Goal: Find specific page/section: Find specific page/section

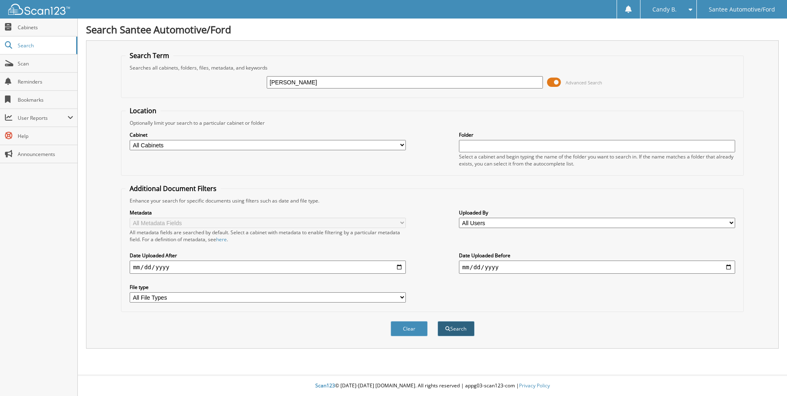
type input "[PERSON_NAME]"
click at [461, 333] on button "Search" at bounding box center [456, 328] width 37 height 15
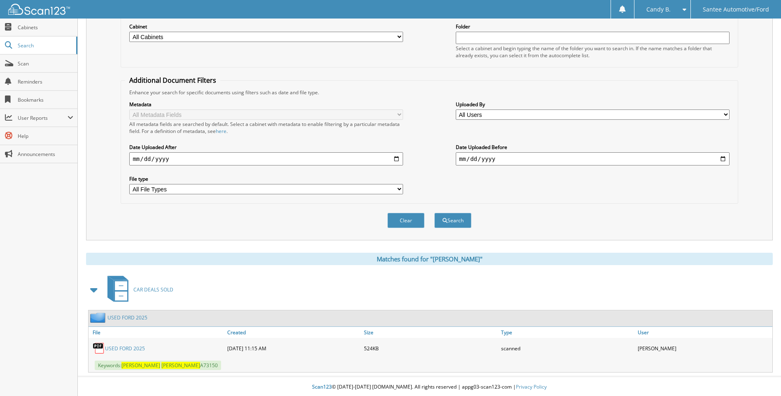
scroll to position [110, 0]
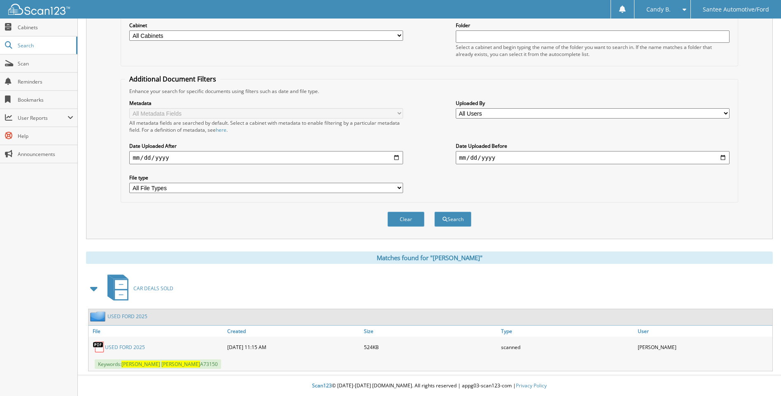
click at [131, 347] on link "USED FORD 2025" at bounding box center [125, 347] width 40 height 7
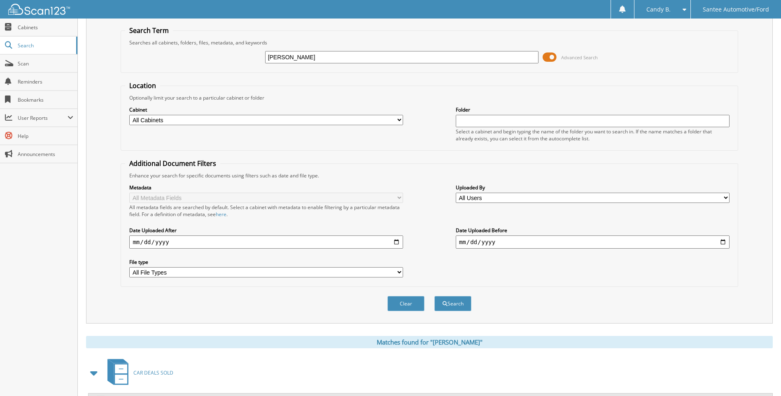
scroll to position [0, 0]
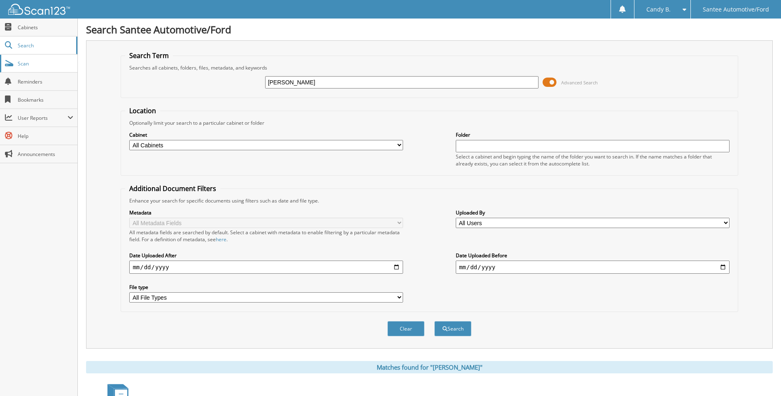
click at [43, 58] on link "Scan" at bounding box center [38, 64] width 77 height 18
